Goal: Obtain resource: Download file/media

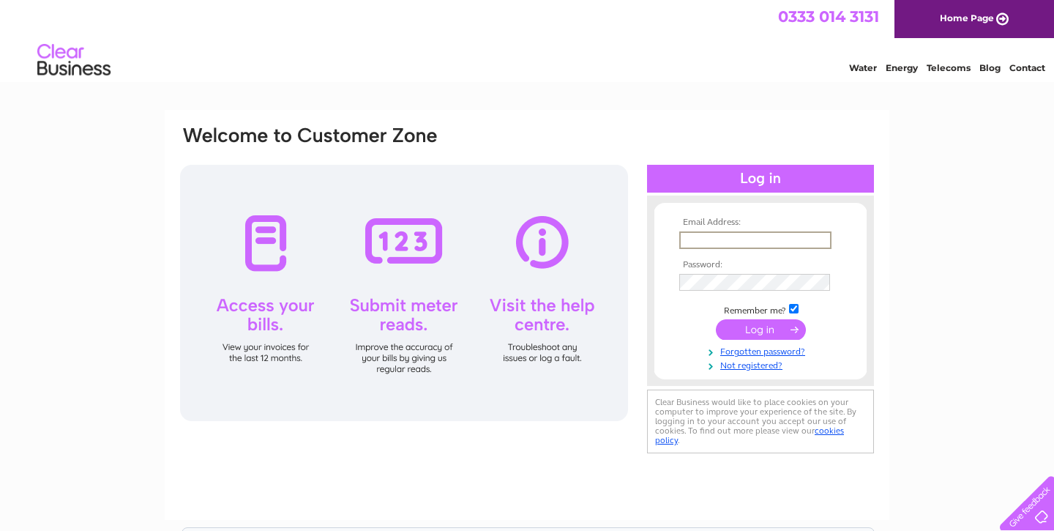
type input "tomcourts@aol.com"
click at [749, 330] on input "submit" at bounding box center [761, 329] width 90 height 21
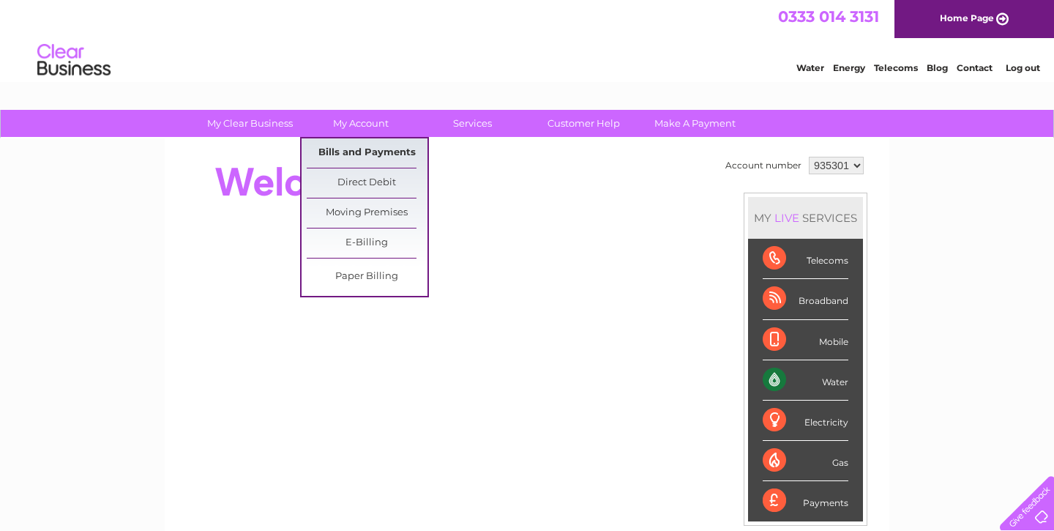
click at [354, 149] on link "Bills and Payments" at bounding box center [367, 152] width 121 height 29
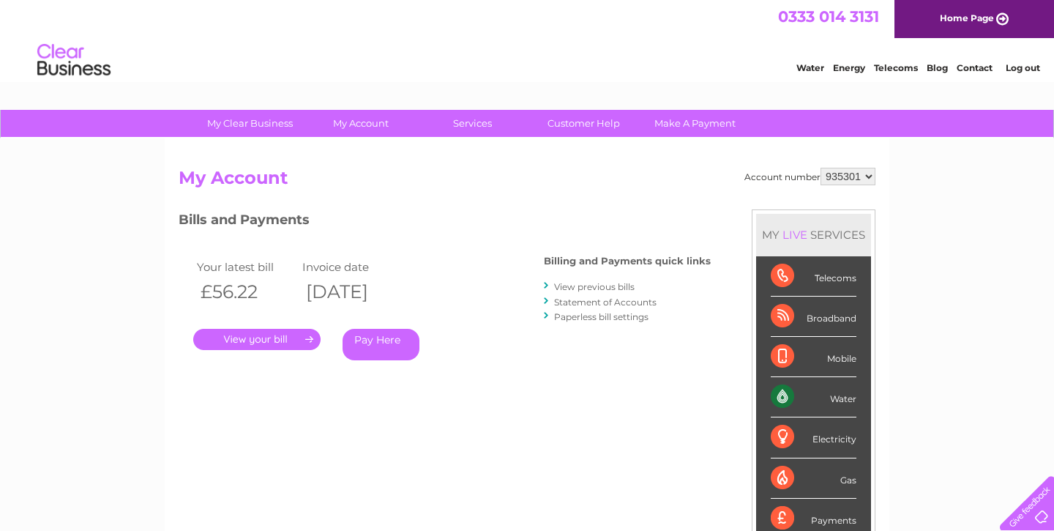
click at [272, 338] on link "." at bounding box center [256, 339] width 127 height 21
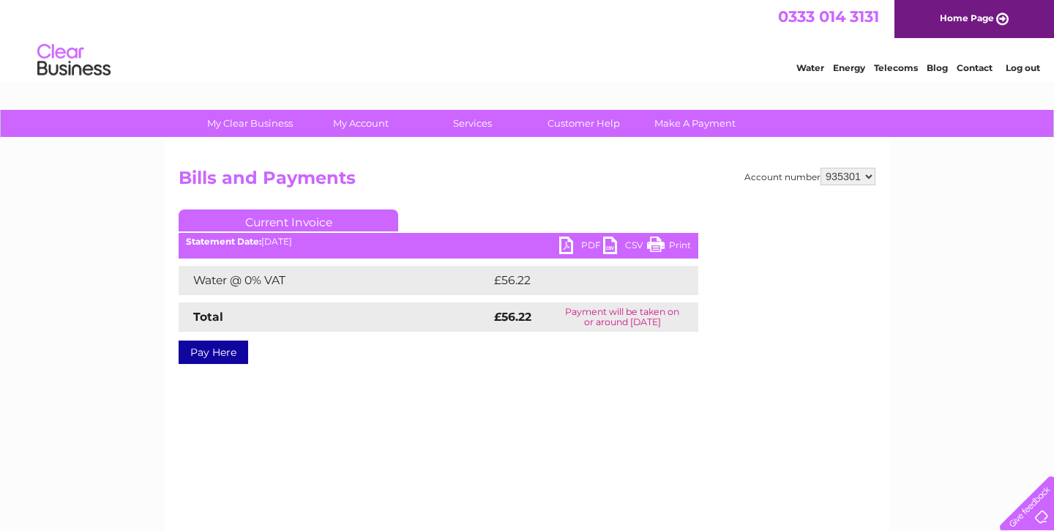
click at [567, 245] on link "PDF" at bounding box center [581, 247] width 44 height 21
click at [592, 245] on link "PDF" at bounding box center [581, 247] width 44 height 21
